Goal: Communication & Community: Answer question/provide support

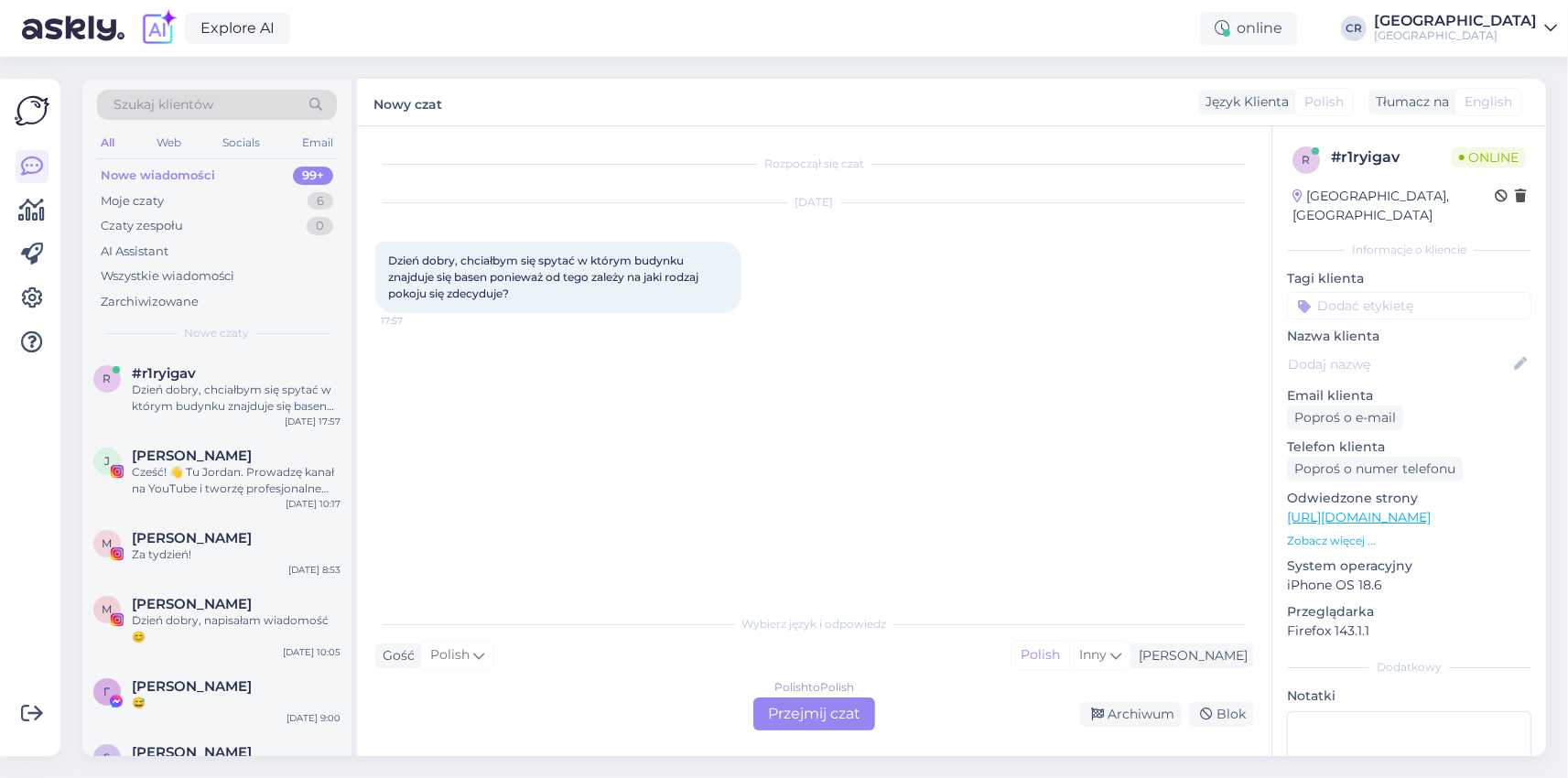
scroll to position [635, 0]
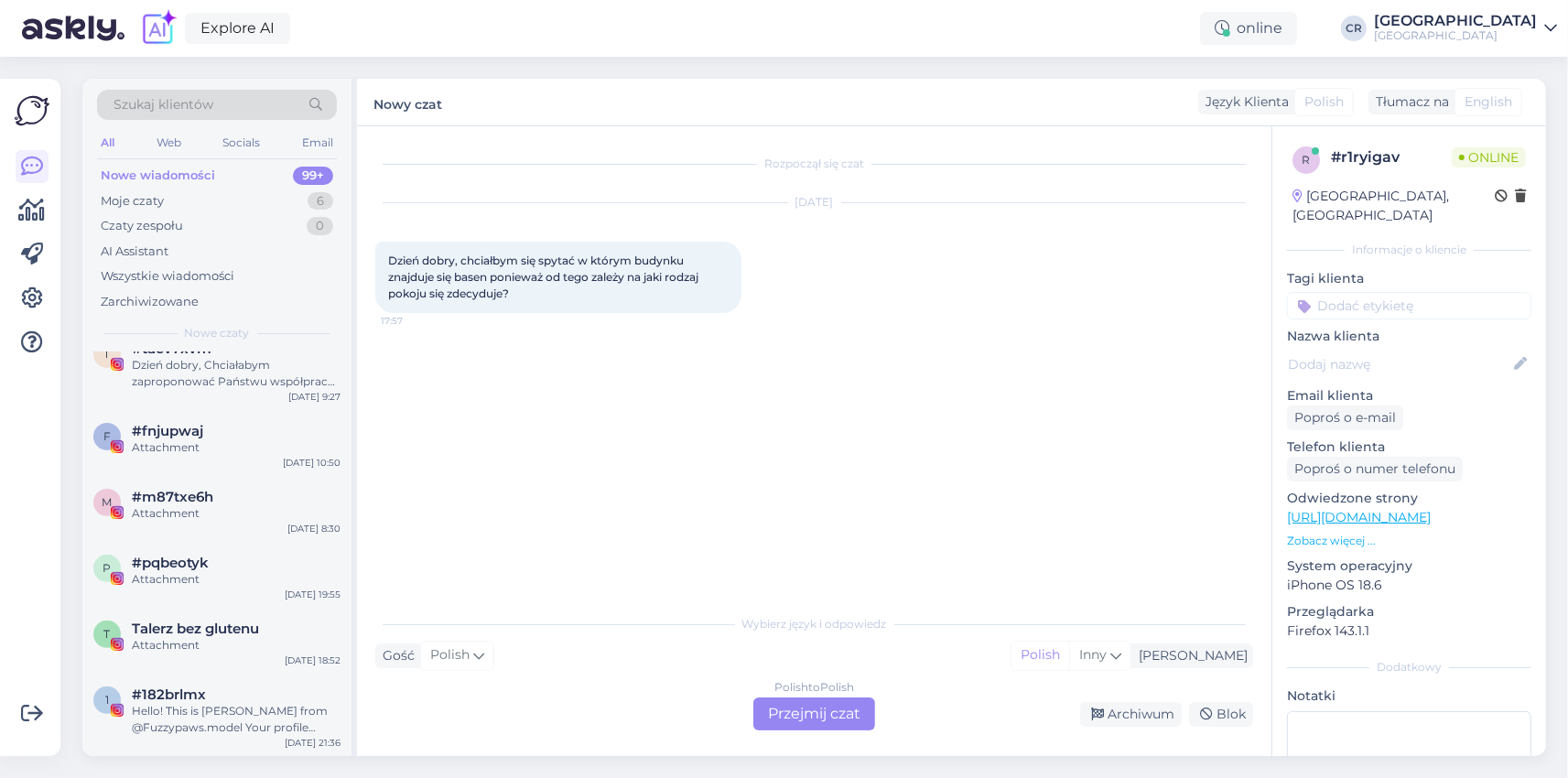
click at [833, 720] on div "Polish to Polish Przejmij czat" at bounding box center [814, 714] width 122 height 33
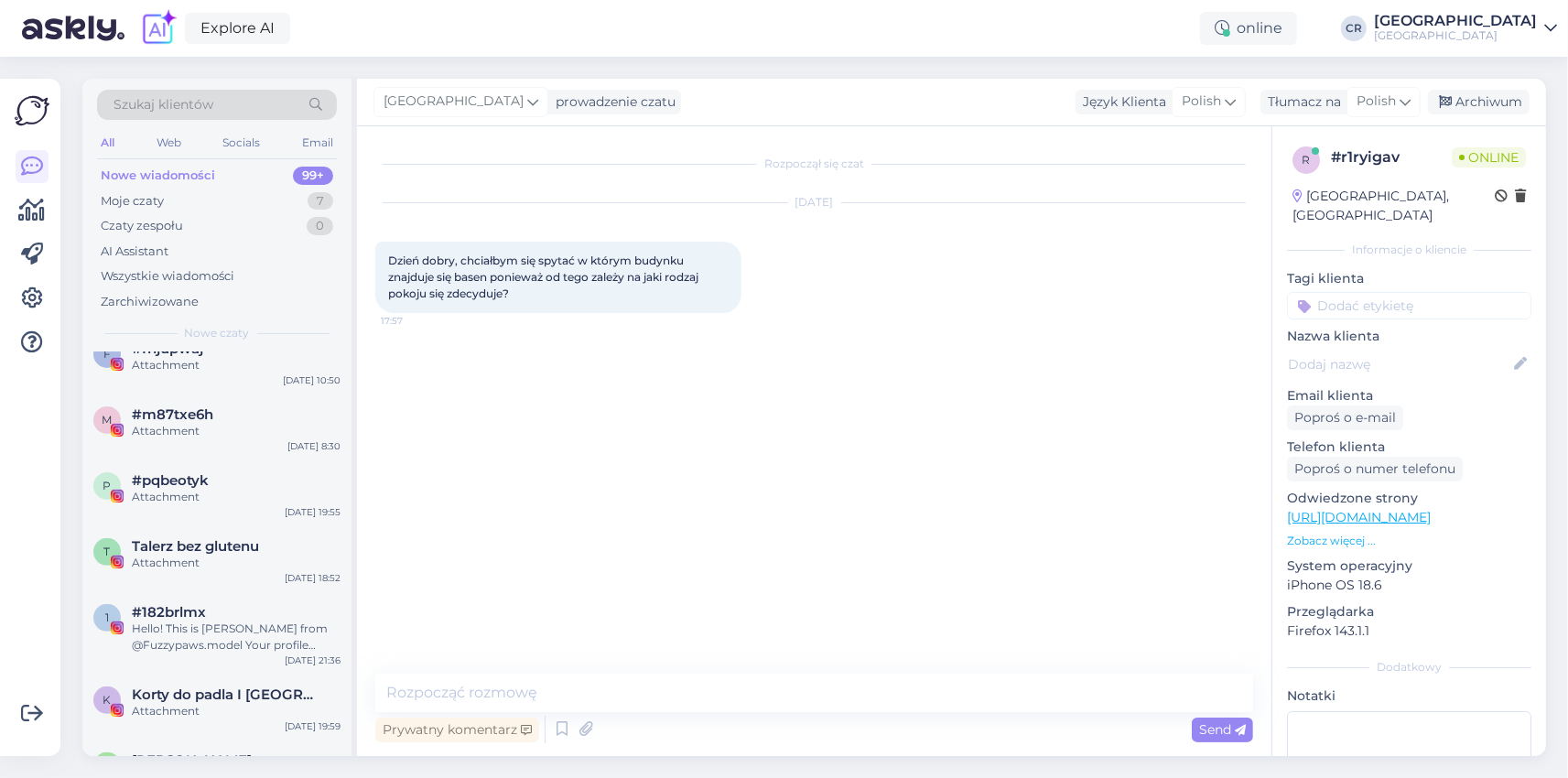
scroll to position [0, 0]
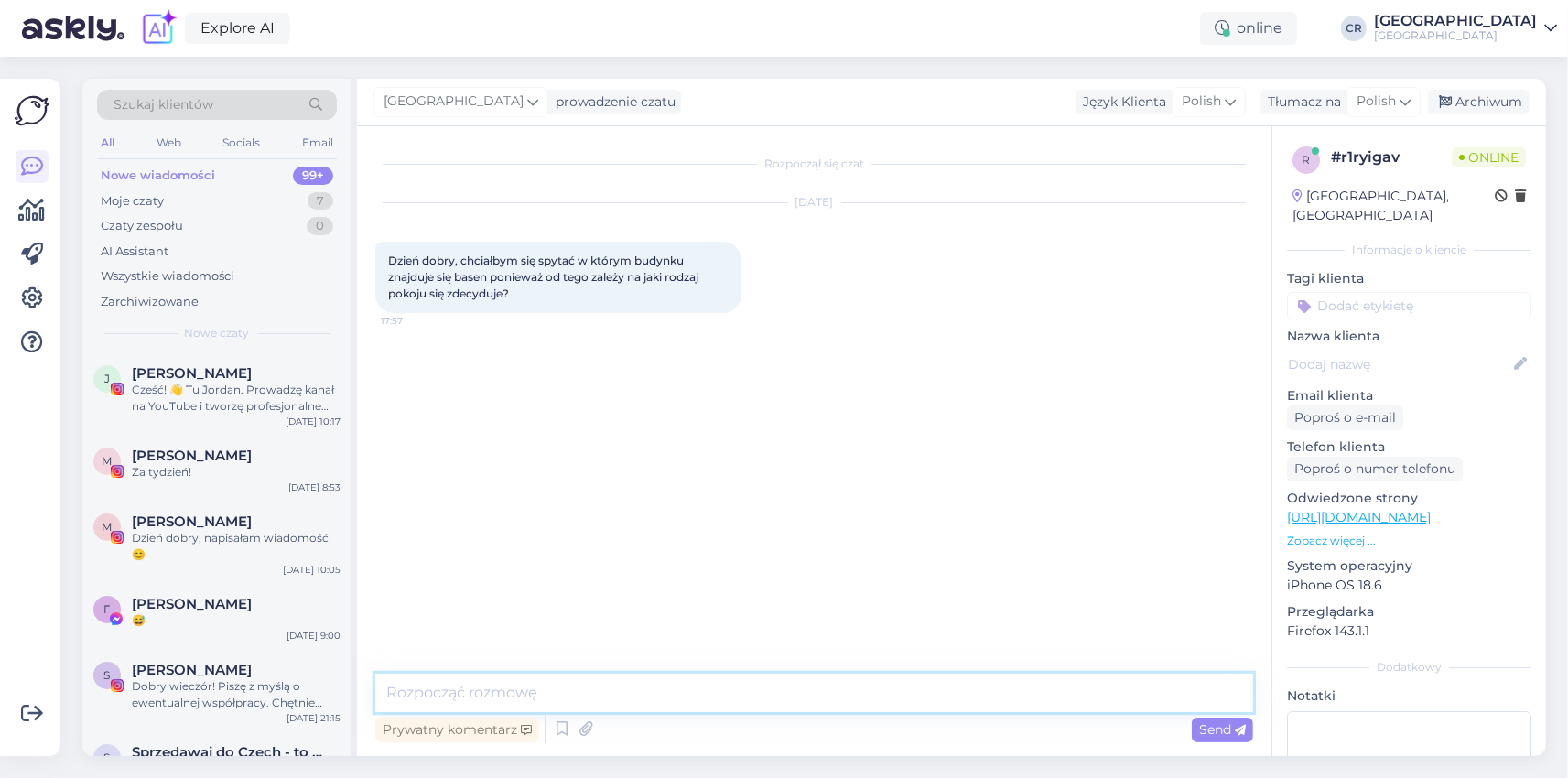
click at [734, 692] on textarea at bounding box center [814, 693] width 878 height 38
click at [519, 695] on textarea "Dzień dobry, basen znajduje się w budynku [GEOGRAPHIC_DATA]." at bounding box center [814, 693] width 878 height 38
click at [521, 702] on textarea "Dzień dobry, basen znajduje się w budynku [GEOGRAPHIC_DATA]." at bounding box center [814, 693] width 878 height 38
click at [525, 701] on textarea "Dzień dobry, basen znajduje się w budynku [GEOGRAPHIC_DATA]." at bounding box center [814, 693] width 878 height 38
click at [951, 683] on textarea "Dzień dobry, strefa basenowa znajduje się w budynku [GEOGRAPHIC_DATA]." at bounding box center [814, 693] width 878 height 38
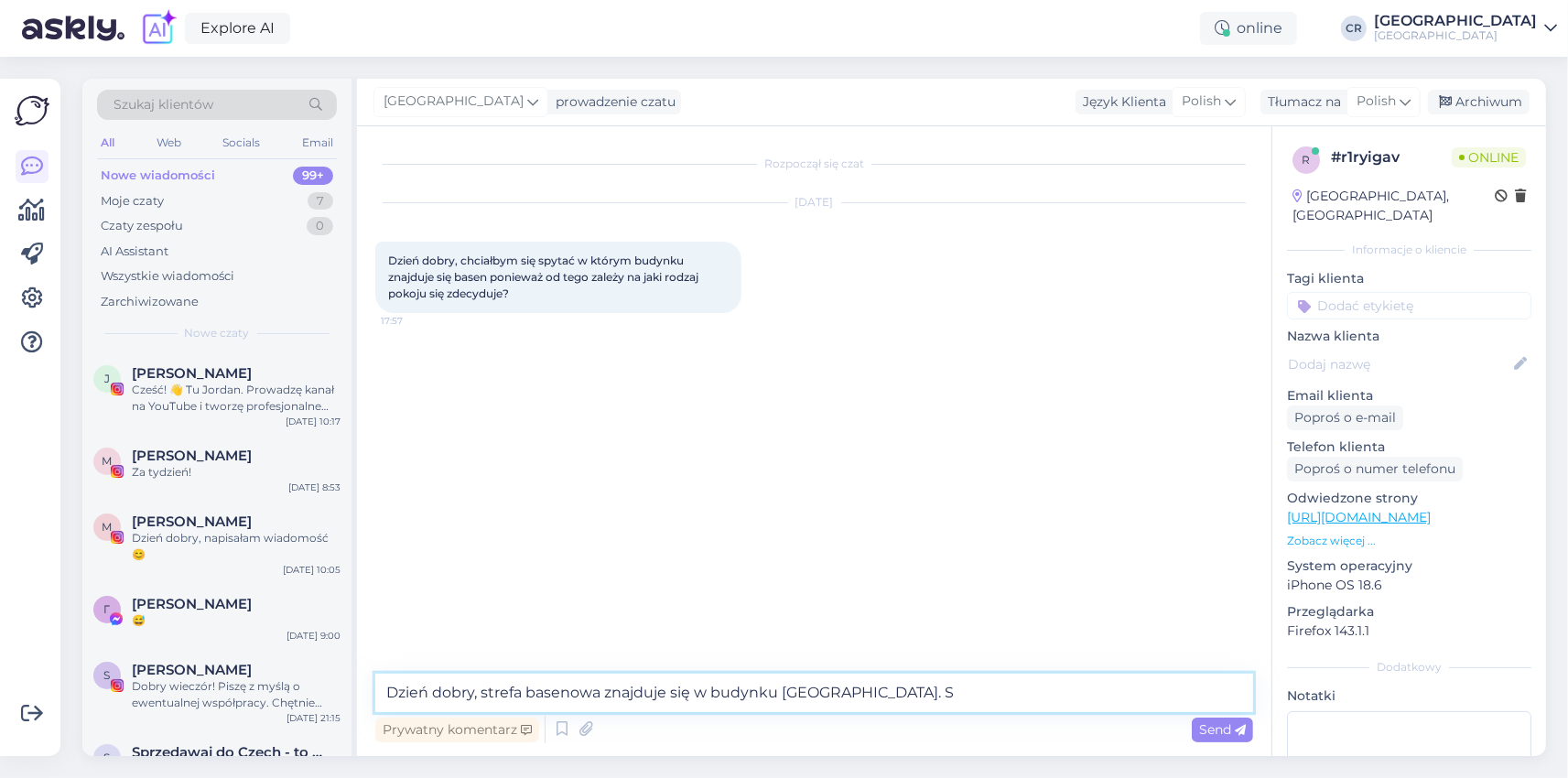
type textarea "Dzień dobry, strefa basenowa znajduje się w budynku [GEOGRAPHIC_DATA]."
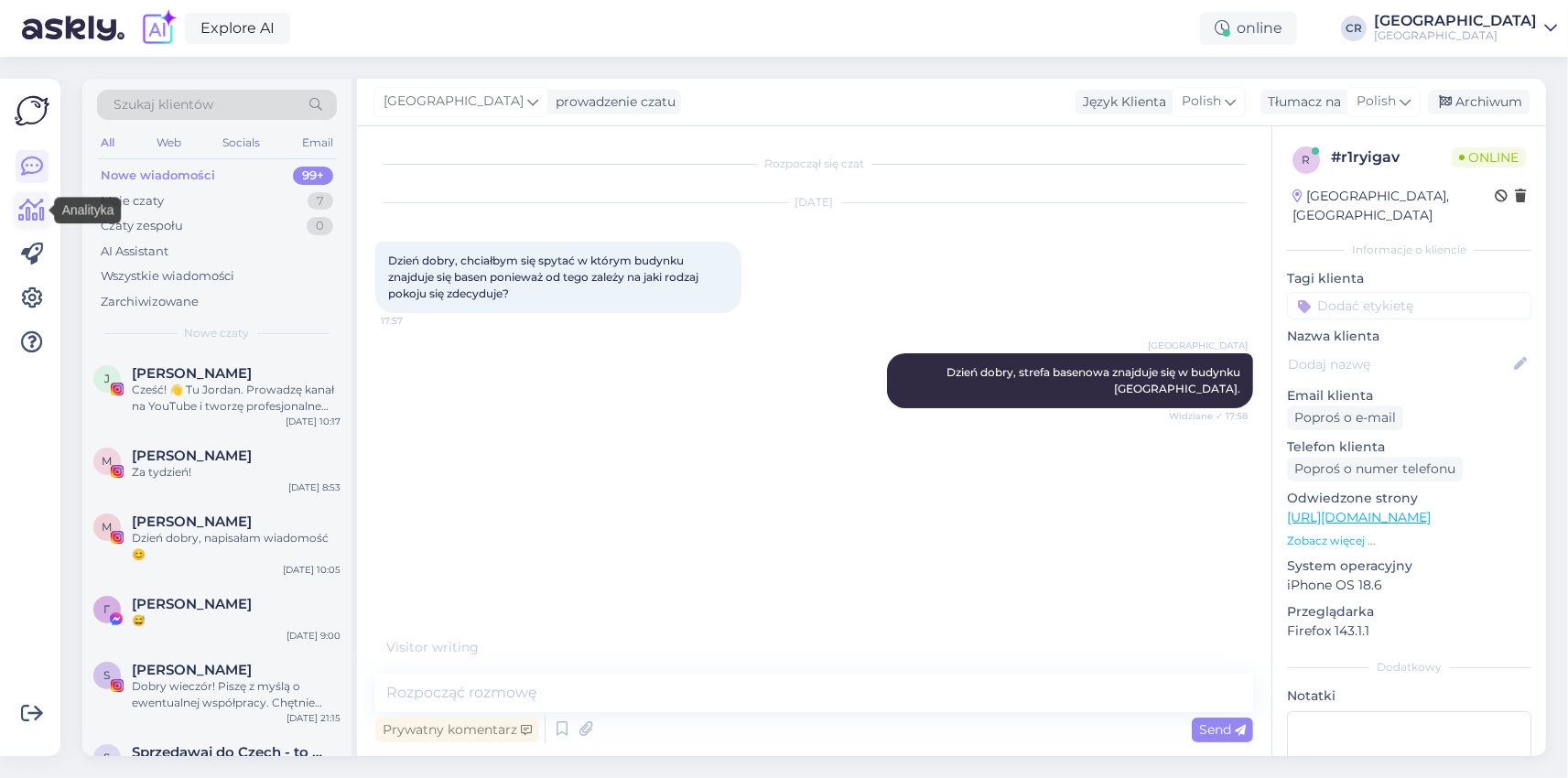
click at [32, 204] on icon at bounding box center [32, 210] width 27 height 22
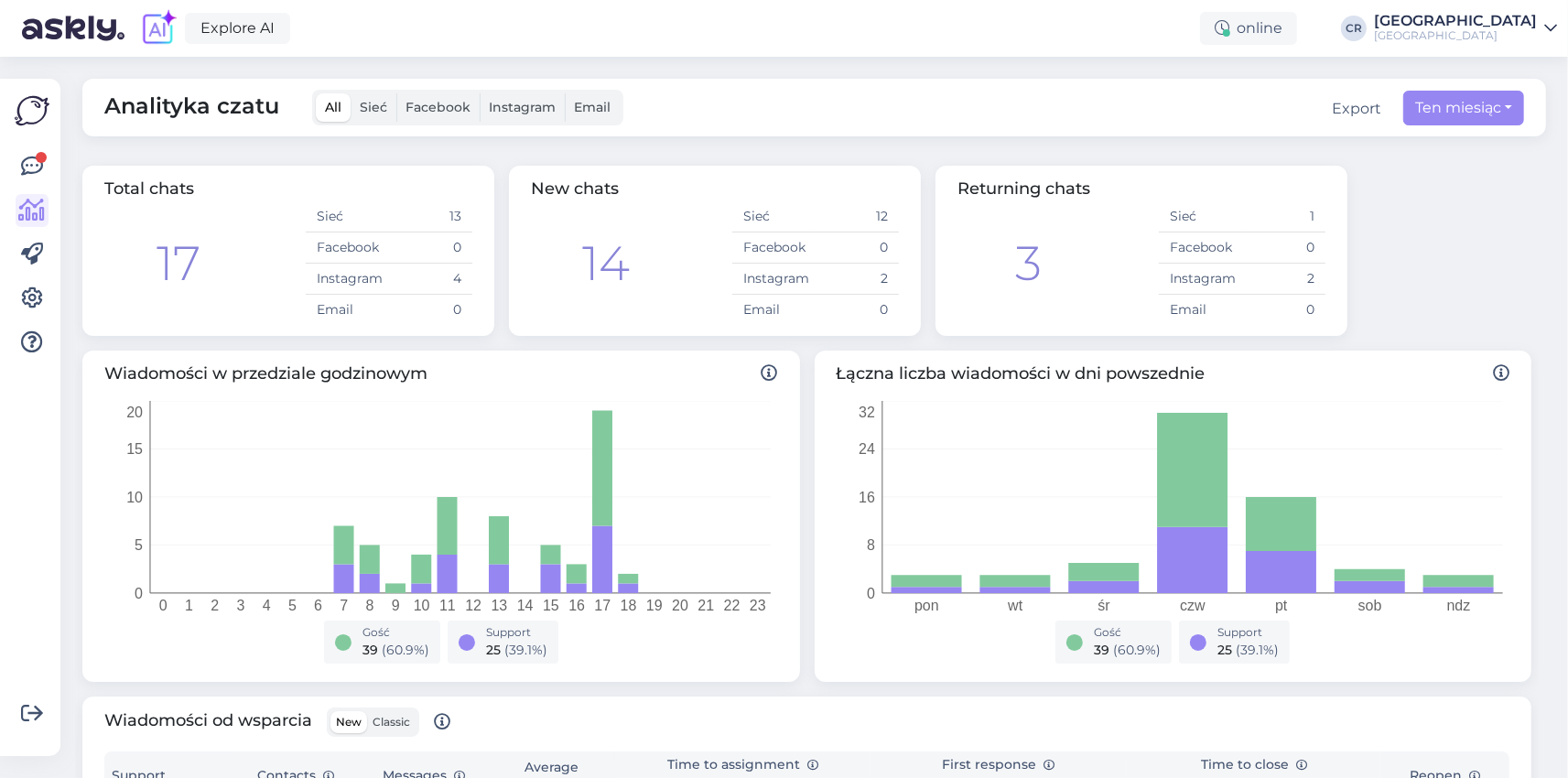
click at [559, 200] on div "New chats" at bounding box center [715, 189] width 368 height 25
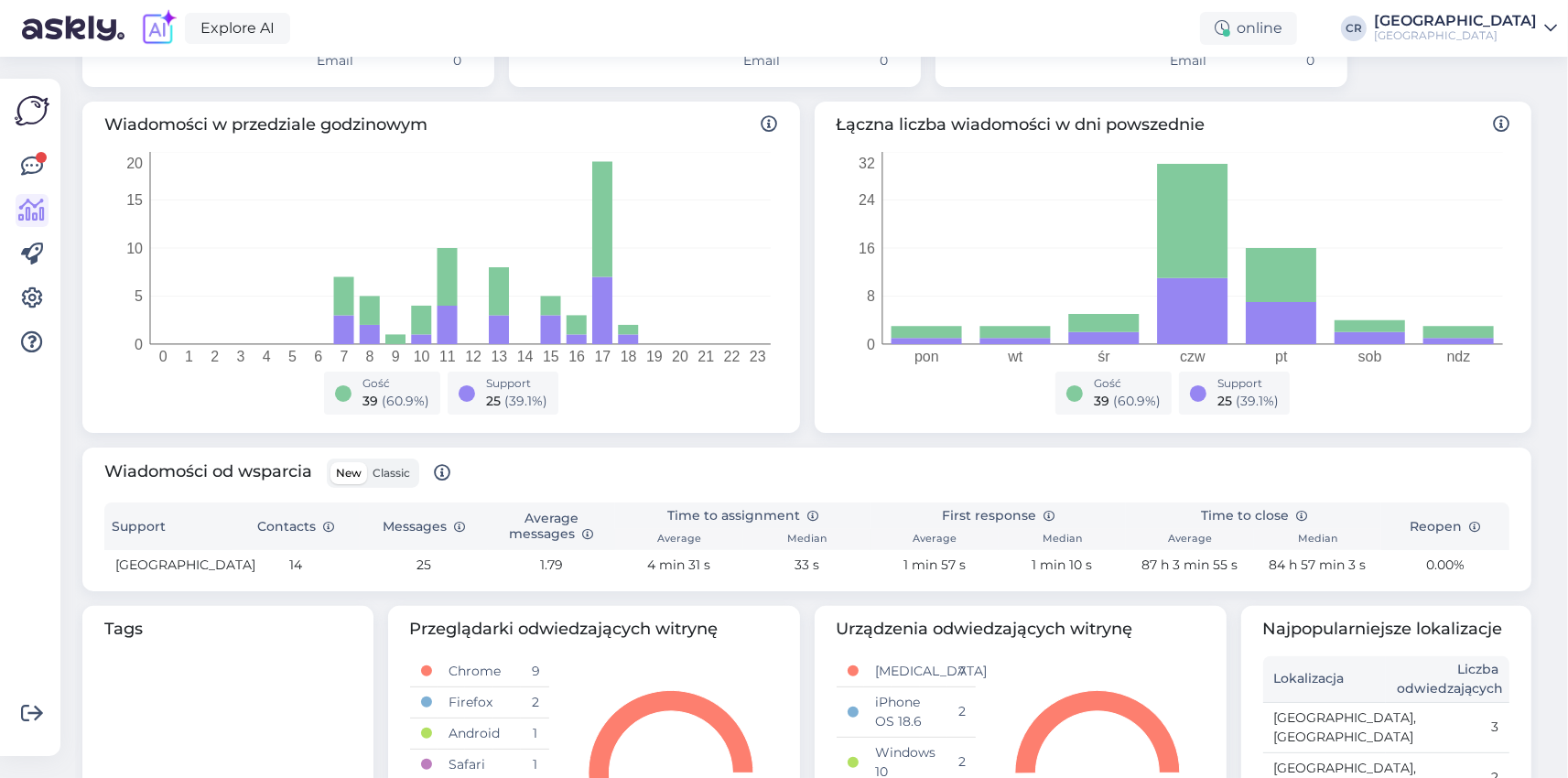
scroll to position [232, 0]
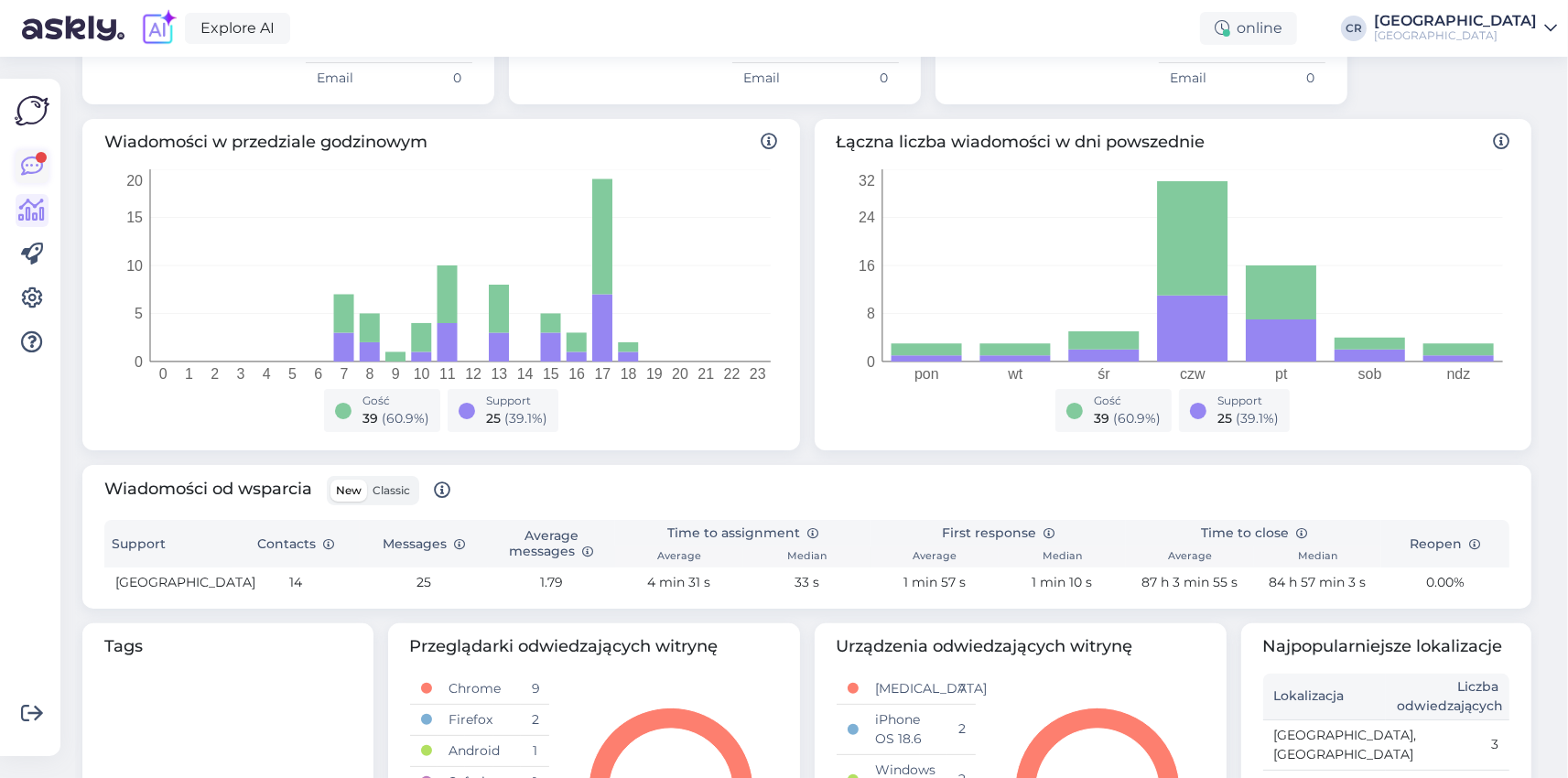
click at [45, 163] on link at bounding box center [31, 166] width 33 height 33
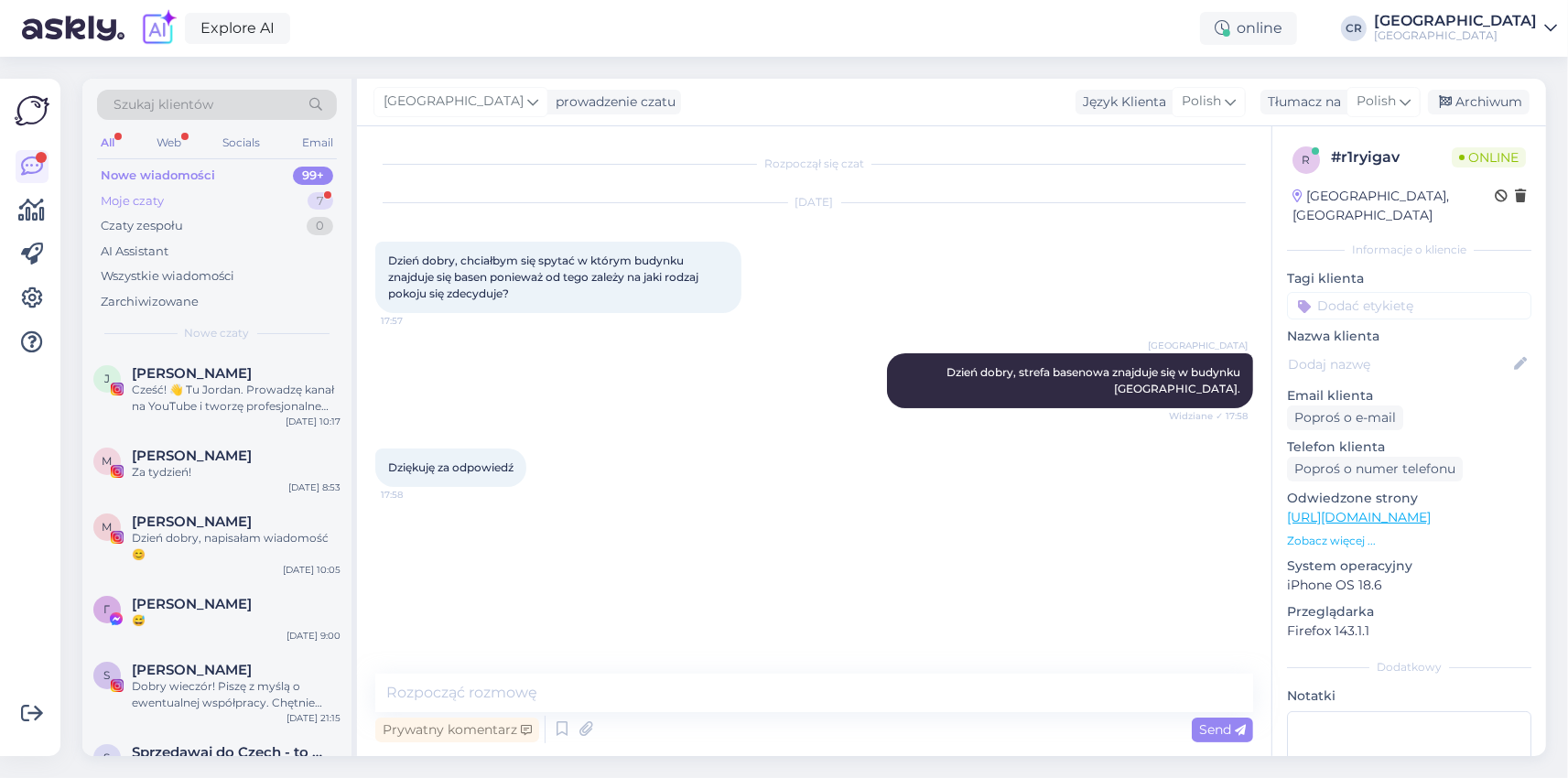
click at [308, 205] on div "Moje czaty 7" at bounding box center [217, 201] width 240 height 26
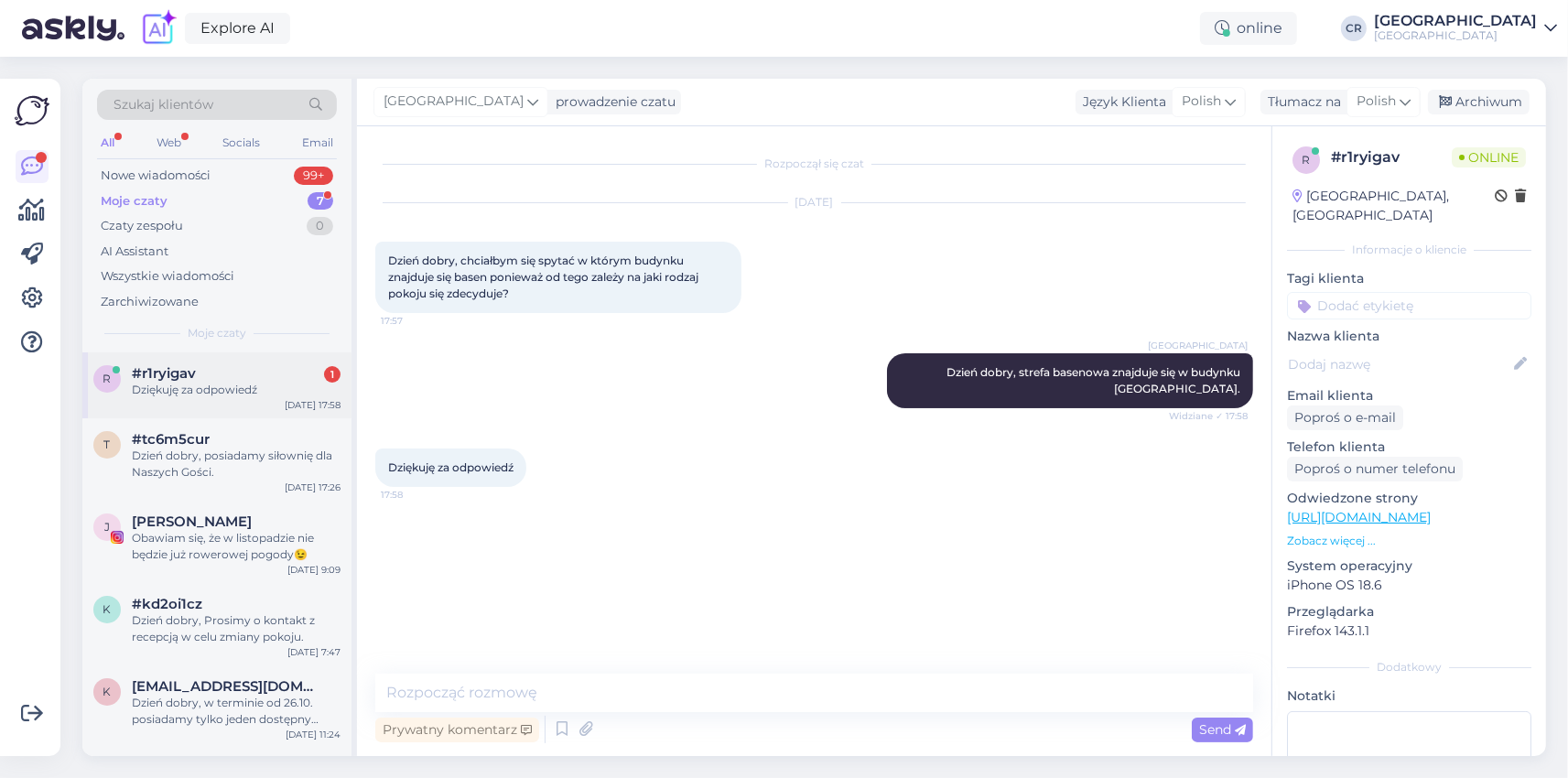
click at [145, 377] on span "#r1ryigav" at bounding box center [163, 373] width 64 height 16
click at [265, 161] on div "Szukaj klientów All Web Socials Email Nowe wiadomości 99+ Moje czaty 7 Czaty ze…" at bounding box center [217, 215] width 269 height 274
click at [256, 177] on div "Nowe wiadomości 99+" at bounding box center [217, 176] width 240 height 26
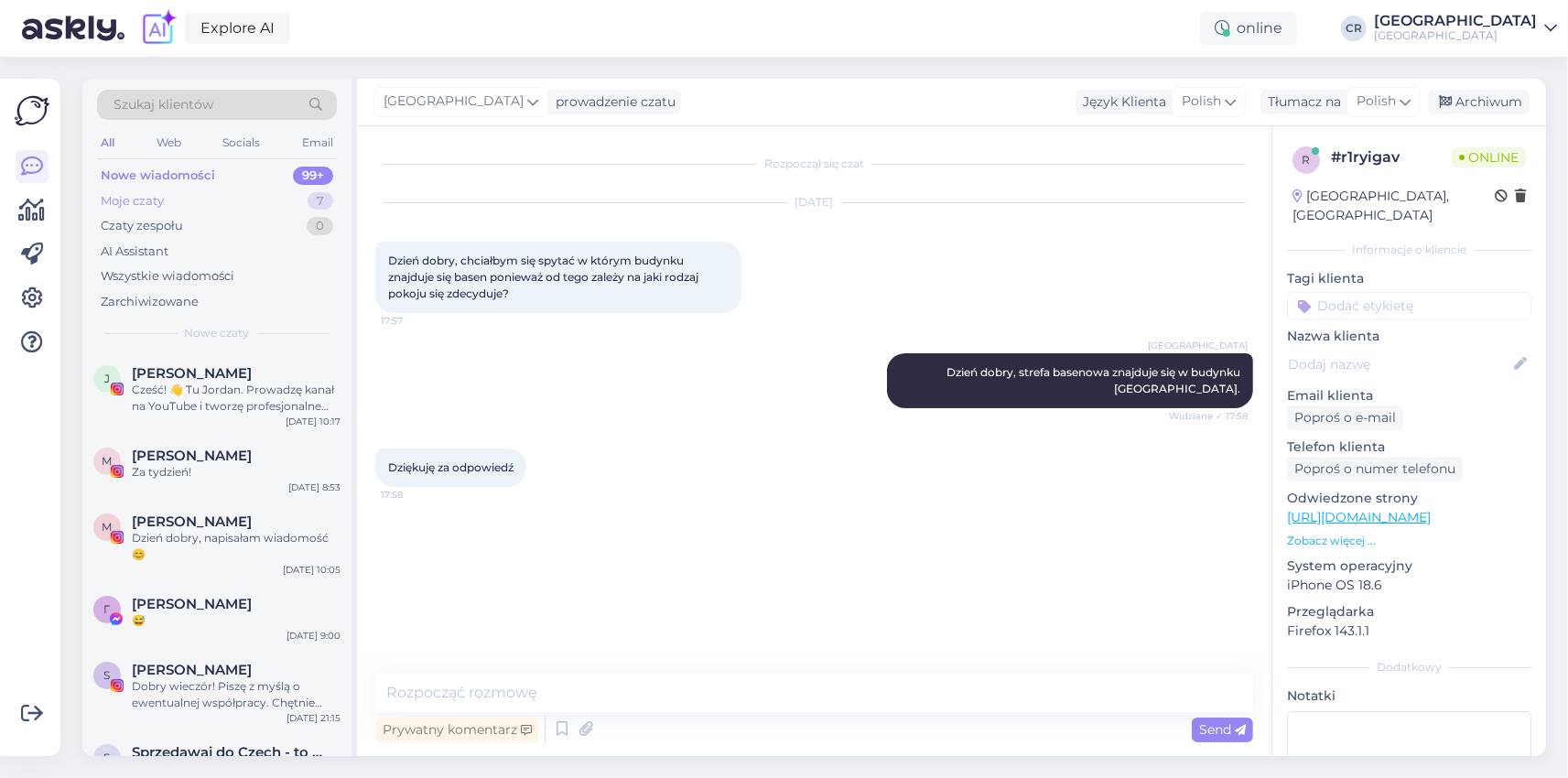
click at [210, 200] on div "Moje czaty 7" at bounding box center [217, 201] width 240 height 26
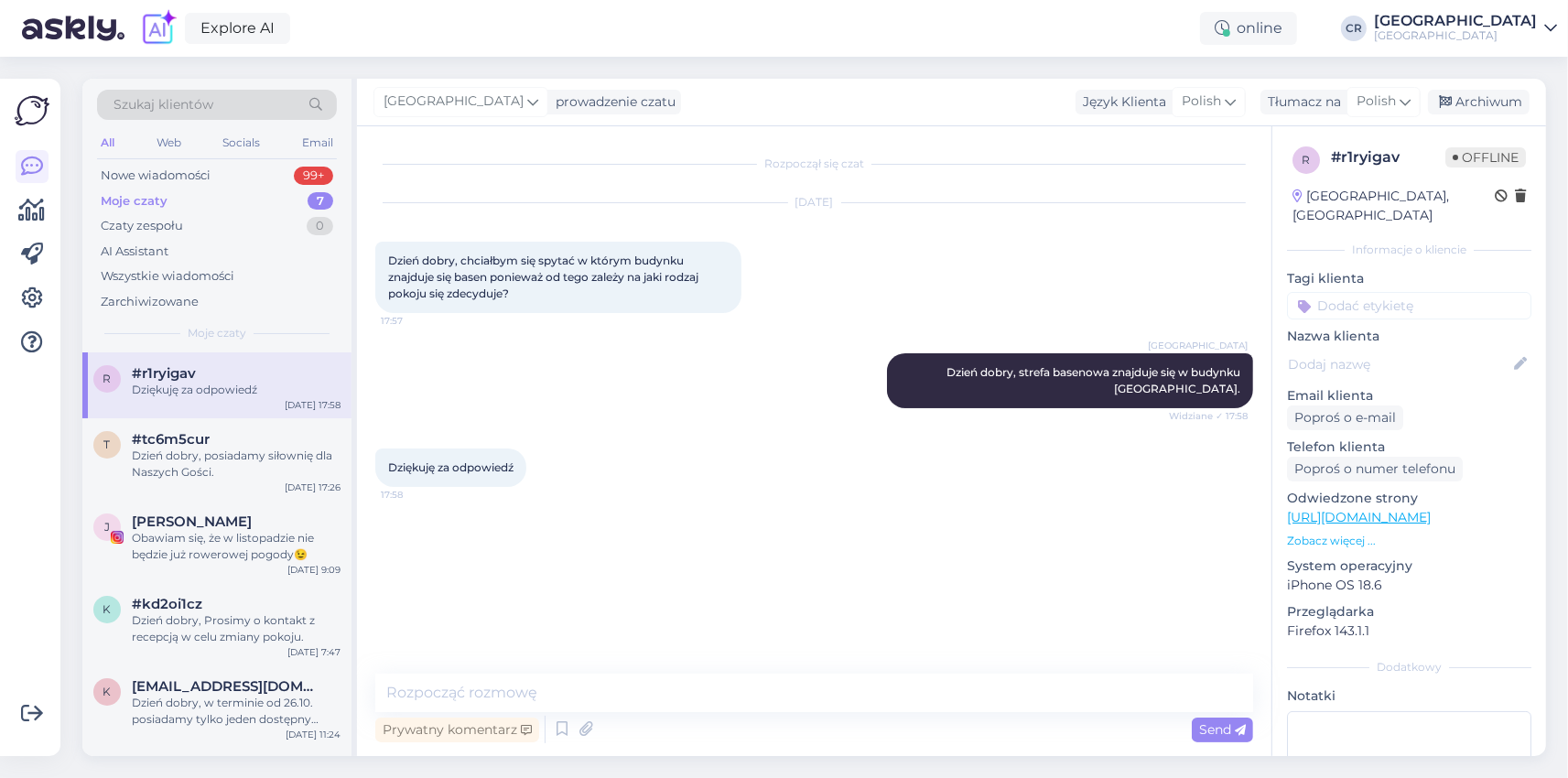
click at [613, 429] on div "[GEOGRAPHIC_DATA] Dzień dobry, strefa basenowa znajduje się w budynku [GEOGRAPH…" at bounding box center [814, 381] width 878 height 95
click at [730, 381] on div "[GEOGRAPHIC_DATA] Dzień dobry, strefa basenowa znajduje się w budynku [GEOGRAPH…" at bounding box center [814, 381] width 878 height 95
click at [646, 280] on span "Dzień dobry, chciałbym się spytać w którym budynku znajduje się basen ponieważ …" at bounding box center [545, 277] width 313 height 47
